Goal: Task Accomplishment & Management: Manage account settings

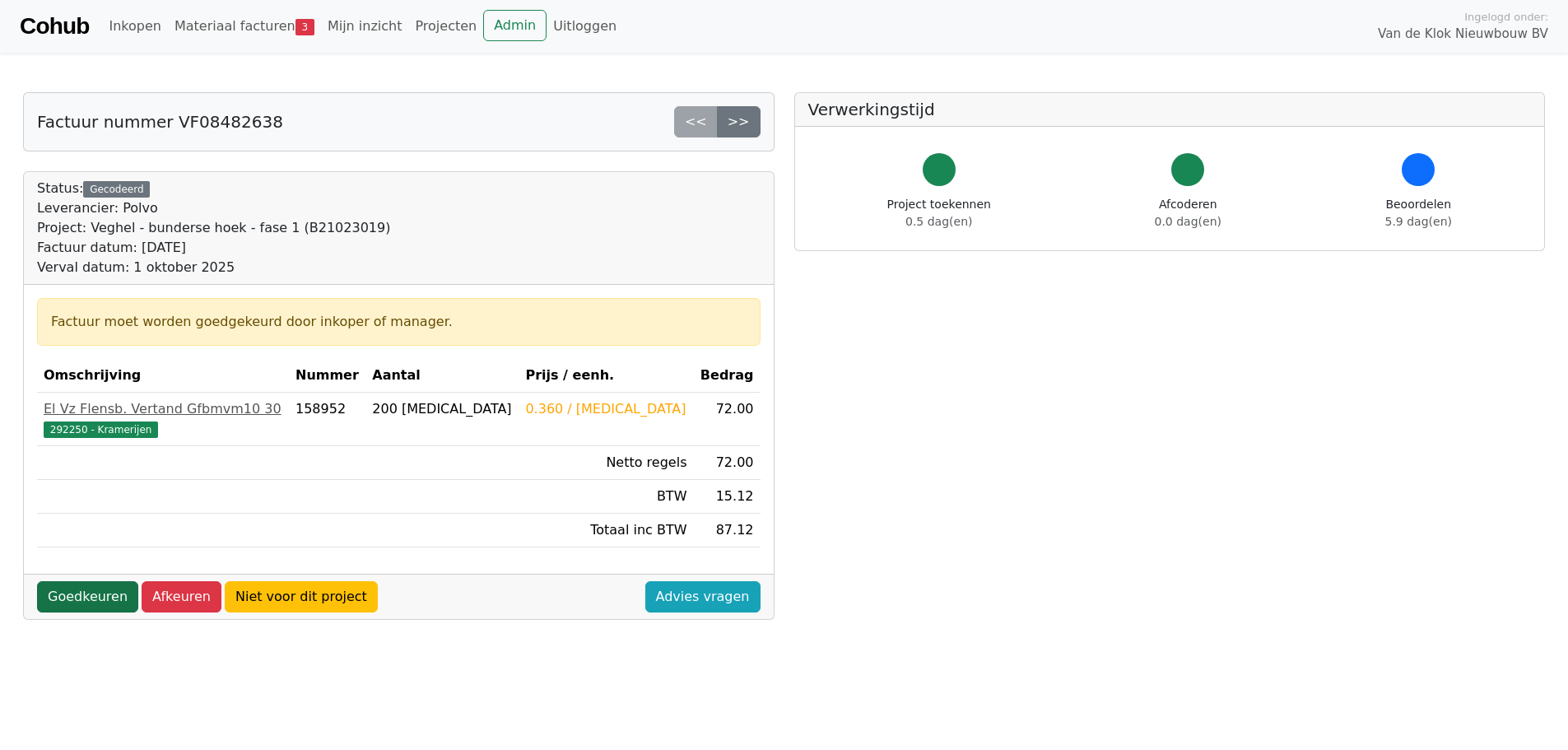
click at [87, 602] on link "Goedkeuren" at bounding box center [87, 596] width 101 height 31
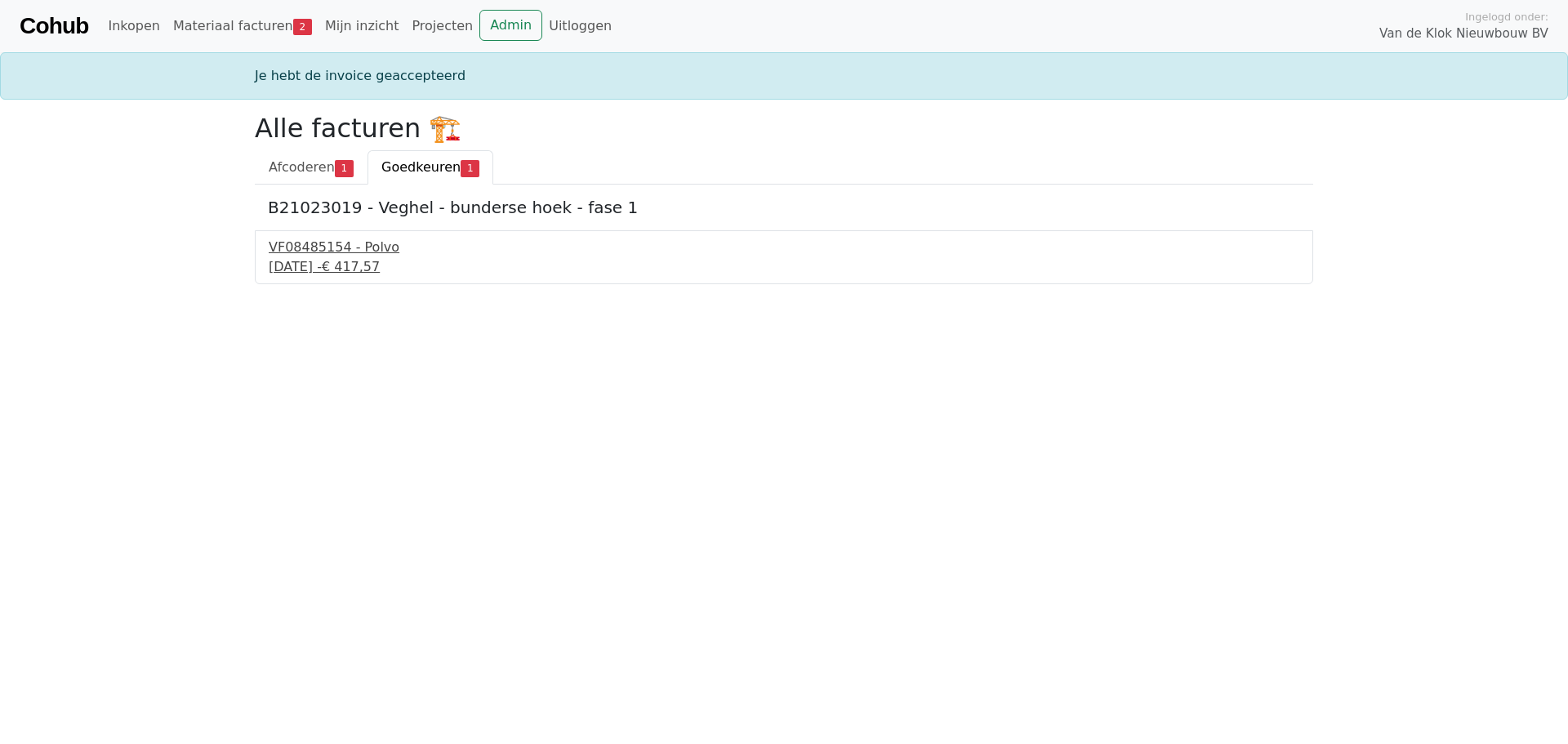
click at [338, 275] on div "[DATE] - € 417,57" at bounding box center [784, 267] width 1031 height 20
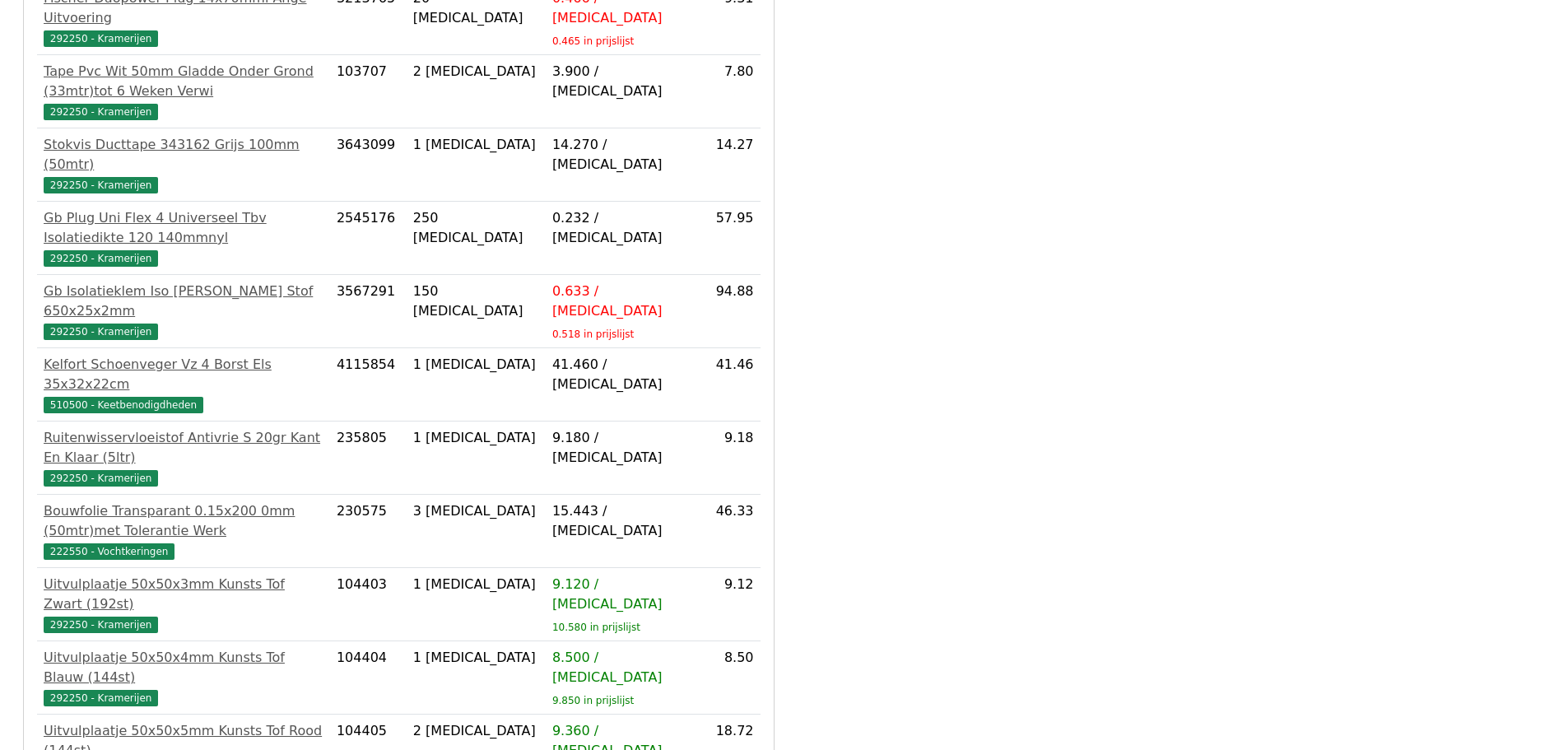
scroll to position [658, 0]
